Goal: Entertainment & Leisure: Consume media (video, audio)

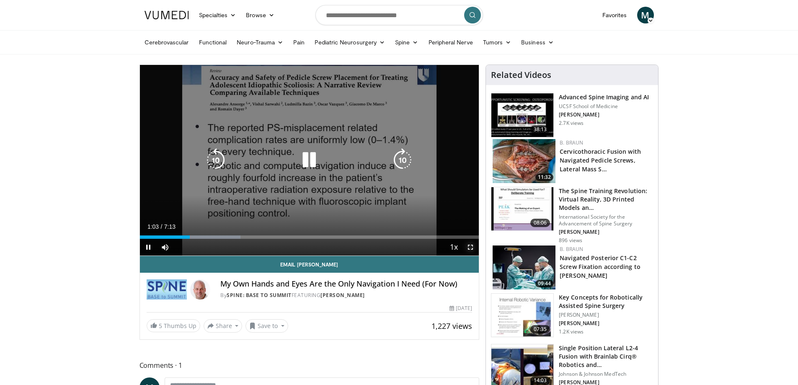
drag, startPoint x: 471, startPoint y: 247, endPoint x: 471, endPoint y: 298, distance: 50.7
click at [471, 247] on span "Video Player" at bounding box center [470, 247] width 17 height 17
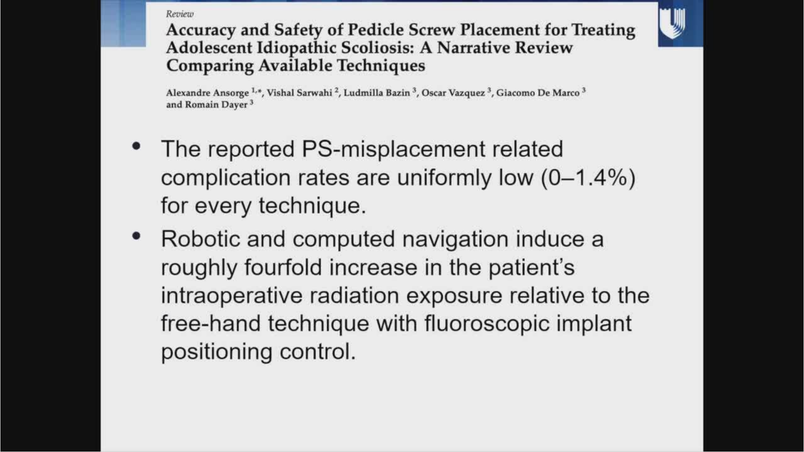
drag, startPoint x: 471, startPoint y: 95, endPoint x: 470, endPoint y: 89, distance: 5.9
click at [470, 89] on div "10 seconds Tap to unmute" at bounding box center [402, 226] width 804 height 452
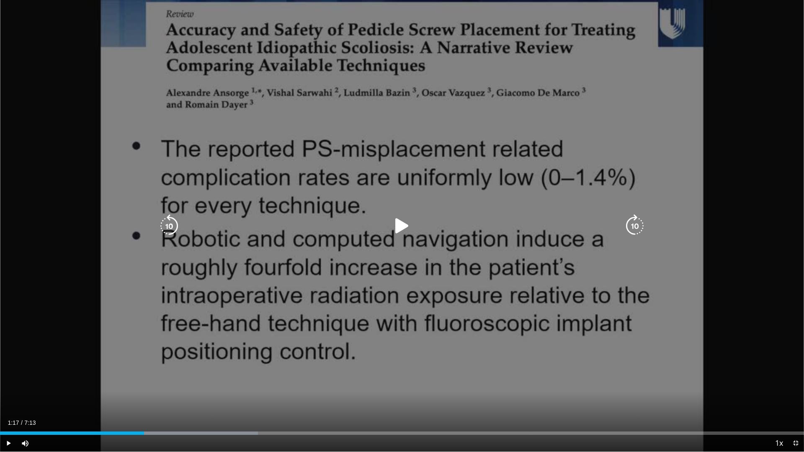
click at [403, 232] on icon "Video Player" at bounding box center [401, 225] width 23 height 23
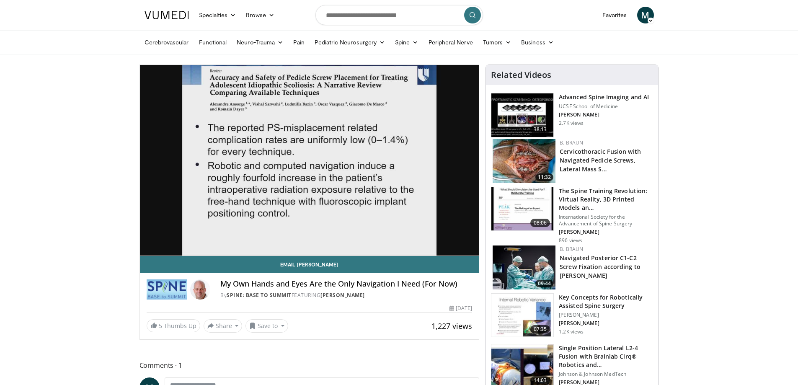
click at [149, 247] on div "10 seconds Tap to unmute" at bounding box center [309, 160] width 339 height 191
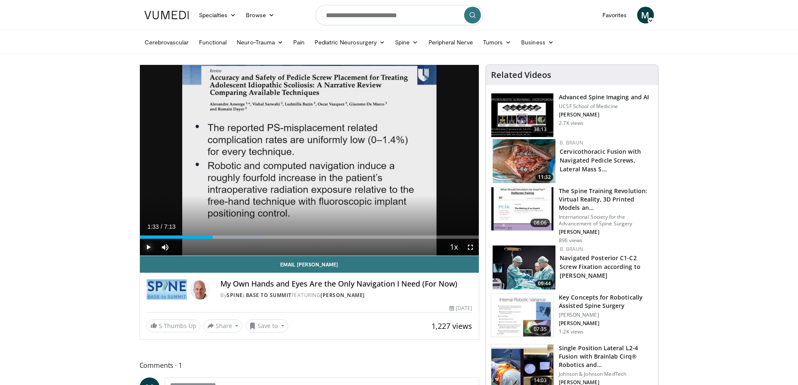
click at [149, 247] on span "Video Player" at bounding box center [148, 247] width 17 height 17
drag, startPoint x: 216, startPoint y: 236, endPoint x: 134, endPoint y: 237, distance: 81.7
click at [150, 247] on span "Video Player" at bounding box center [148, 247] width 17 height 17
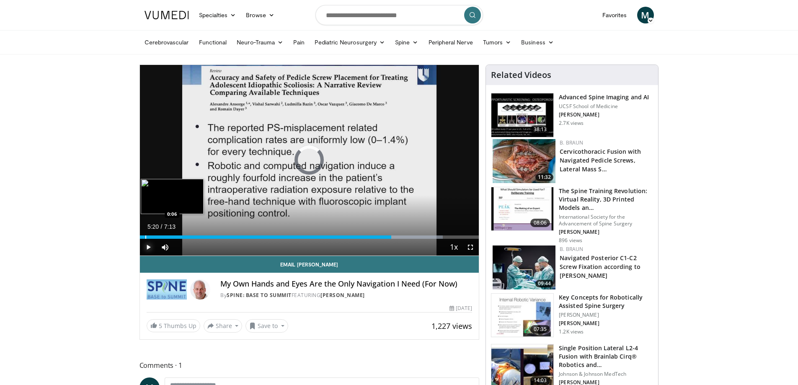
click at [145, 238] on div "Progress Bar" at bounding box center [145, 236] width 1 height 3
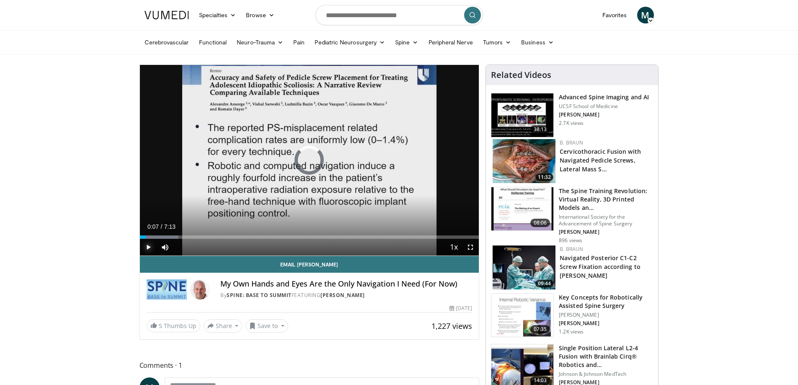
drag, startPoint x: 143, startPoint y: 237, endPoint x: 139, endPoint y: 236, distance: 4.7
click at [145, 233] on div "Loaded : 11.44% 0:00 0:07" at bounding box center [309, 235] width 339 height 8
drag, startPoint x: 145, startPoint y: 236, endPoint x: 137, endPoint y: 236, distance: 8.4
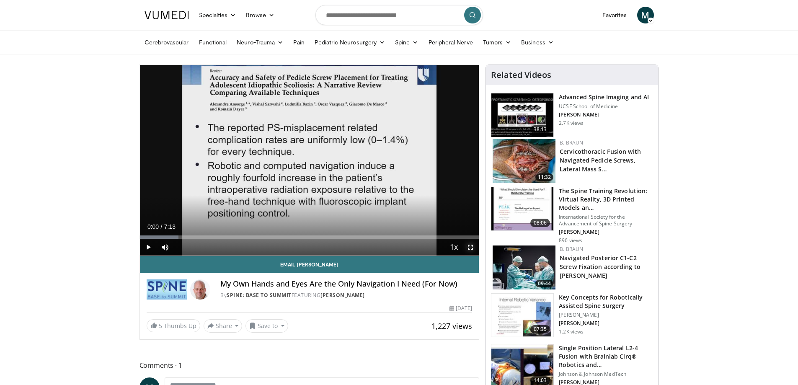
drag, startPoint x: 186, startPoint y: 190, endPoint x: 469, endPoint y: 299, distance: 303.7
click at [469, 248] on span "Video Player" at bounding box center [470, 247] width 17 height 17
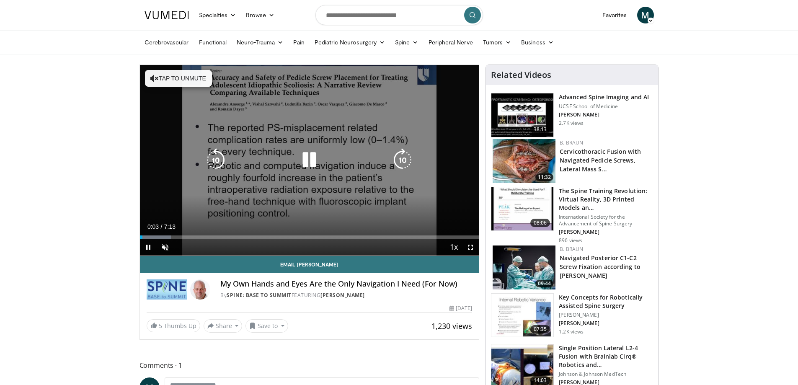
click at [189, 82] on button "Tap to unmute" at bounding box center [178, 78] width 67 height 17
drag, startPoint x: 417, startPoint y: 93, endPoint x: 346, endPoint y: 186, distance: 117.4
click at [346, 186] on div "10 seconds Tap to unmute" at bounding box center [309, 160] width 339 height 191
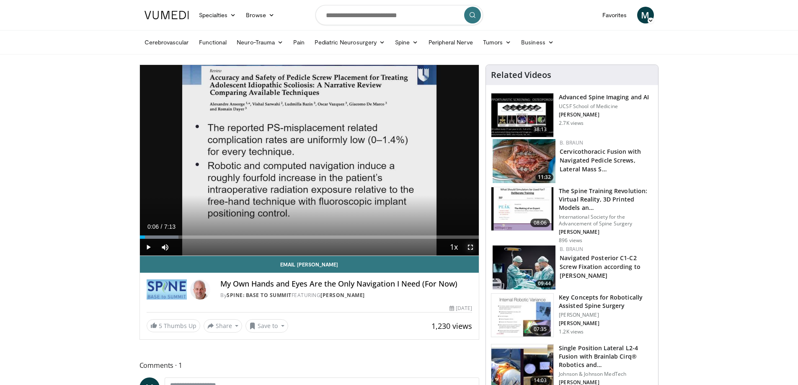
click at [471, 251] on span "Video Player" at bounding box center [470, 247] width 17 height 17
